Goal: Task Accomplishment & Management: Complete application form

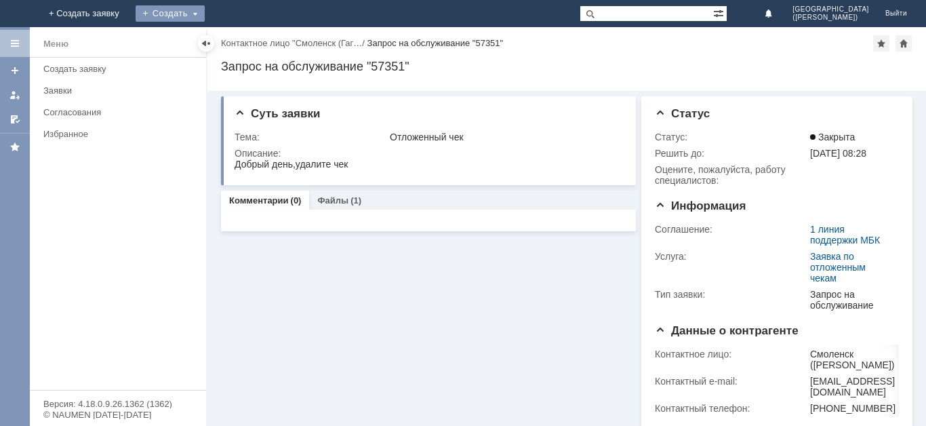
click at [205, 12] on div "Создать" at bounding box center [170, 13] width 69 height 16
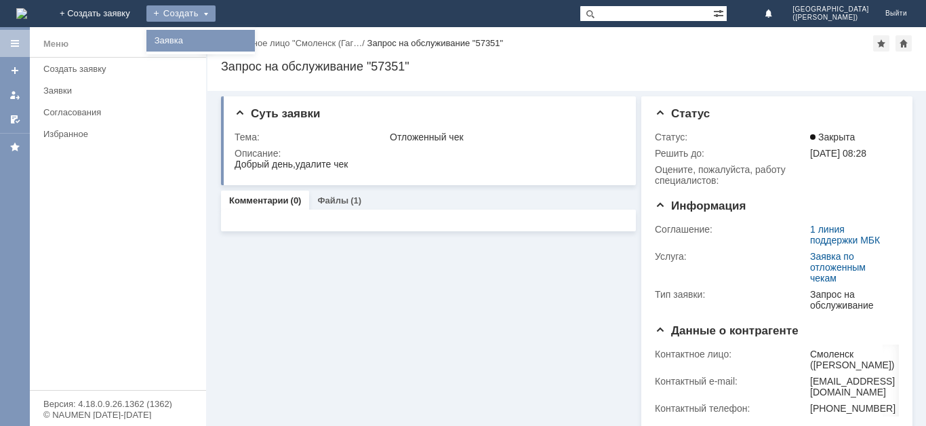
click at [252, 48] on link "Заявка" at bounding box center [200, 41] width 103 height 16
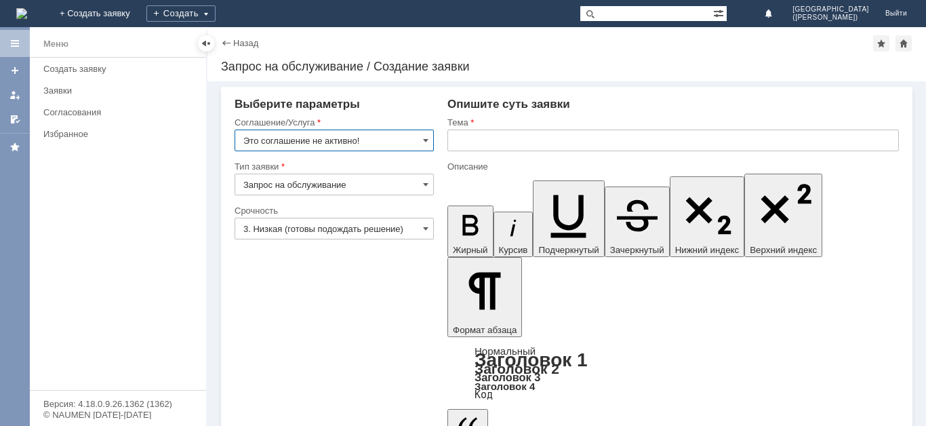
click at [355, 134] on input "Это соглашение не активно!" at bounding box center [334, 140] width 199 height 22
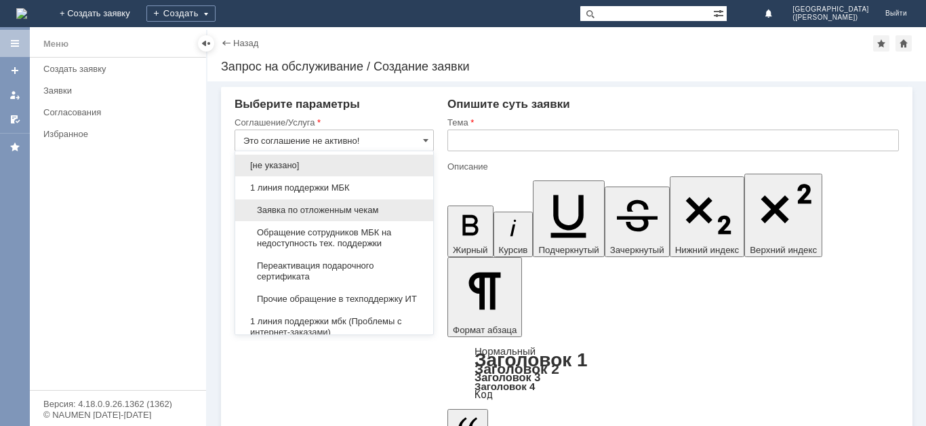
click at [365, 207] on span "Заявка по отложенным чекам" at bounding box center [334, 210] width 182 height 11
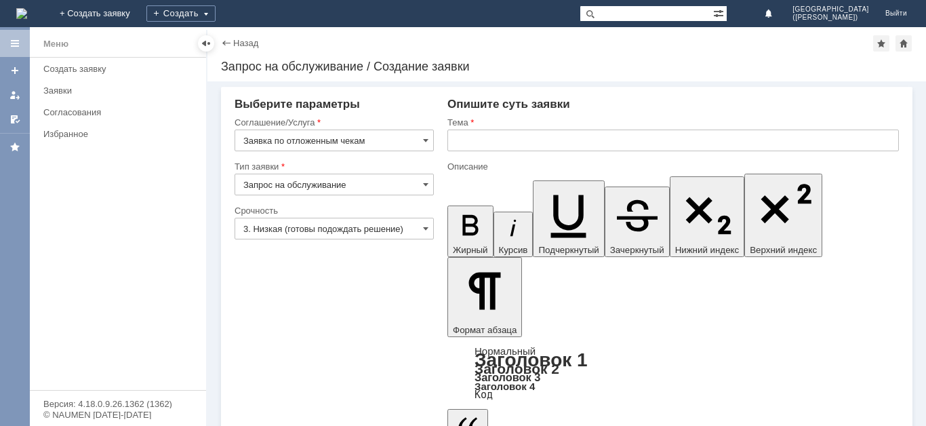
type input "Заявка по отложенным чекам"
click at [532, 139] on input "text" at bounding box center [672, 140] width 451 height 22
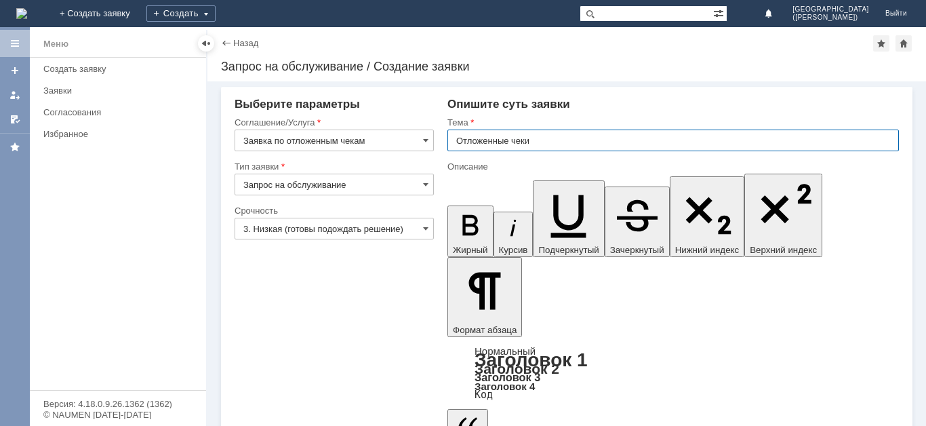
type input "Отложенные чеки"
drag, startPoint x: 589, startPoint y: 3349, endPoint x: 1098, endPoint y: 3436, distance: 515.8
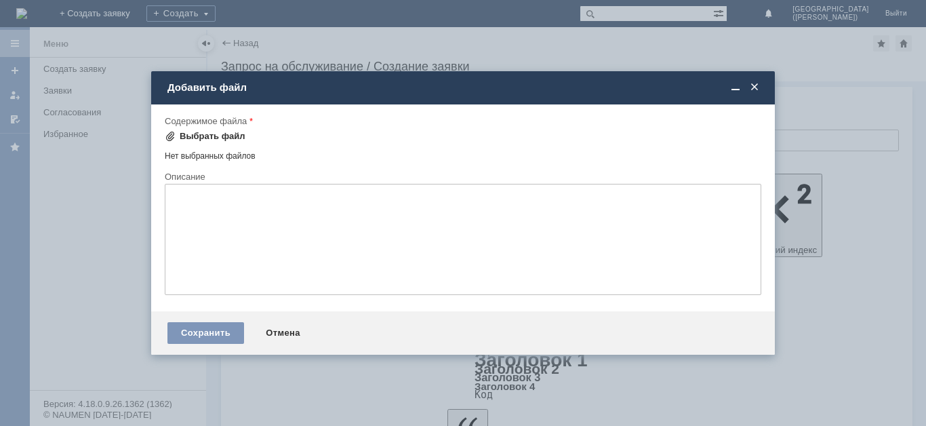
click at [210, 139] on div "Выбрать файл" at bounding box center [213, 136] width 66 height 11
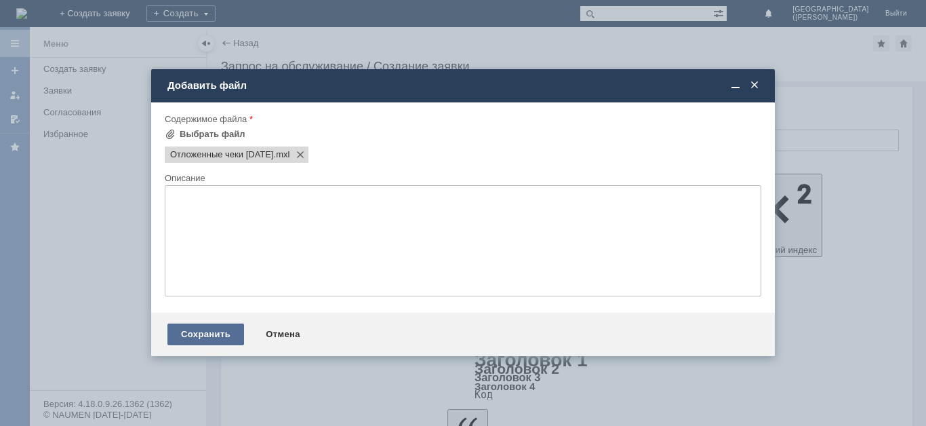
click at [197, 328] on div "Сохранить" at bounding box center [205, 334] width 77 height 22
